Goal: Find specific page/section: Find specific page/section

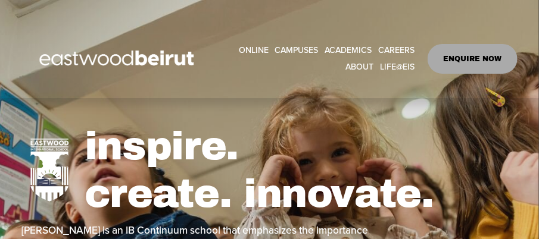
select select "**"
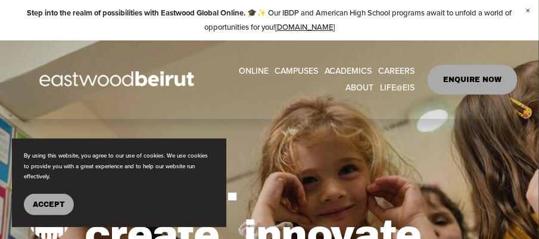
click at [396, 76] on link "CAREERS" at bounding box center [396, 71] width 36 height 17
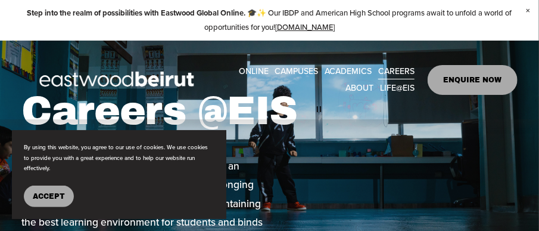
scroll to position [119, 0]
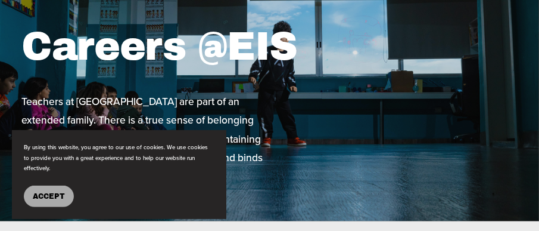
click at [39, 201] on button "Accept" at bounding box center [49, 195] width 50 height 21
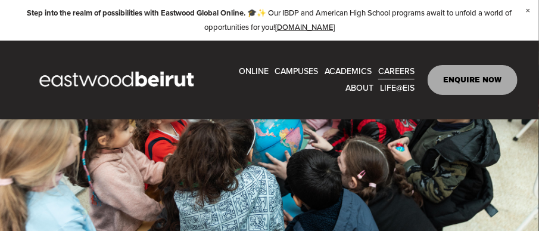
scroll to position [1191, 0]
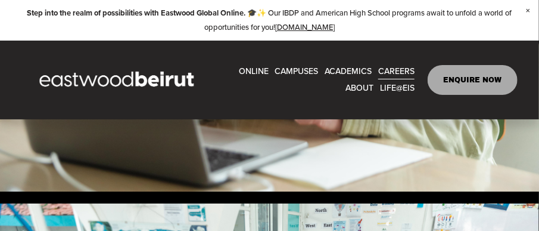
click at [382, 71] on link "CAREERS" at bounding box center [396, 71] width 36 height 17
